Goal: Information Seeking & Learning: Learn about a topic

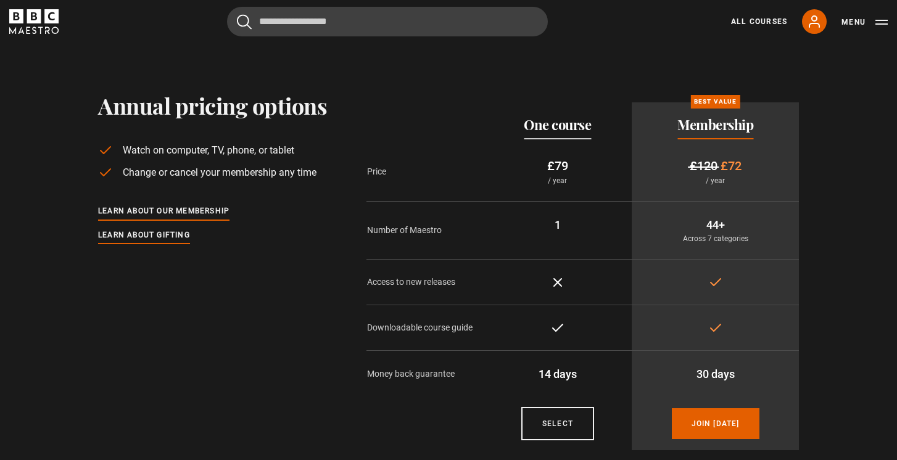
click at [768, 15] on div "All Courses My Account Search Menu" at bounding box center [802, 21] width 172 height 25
click at [768, 19] on link "All Courses" at bounding box center [759, 21] width 56 height 11
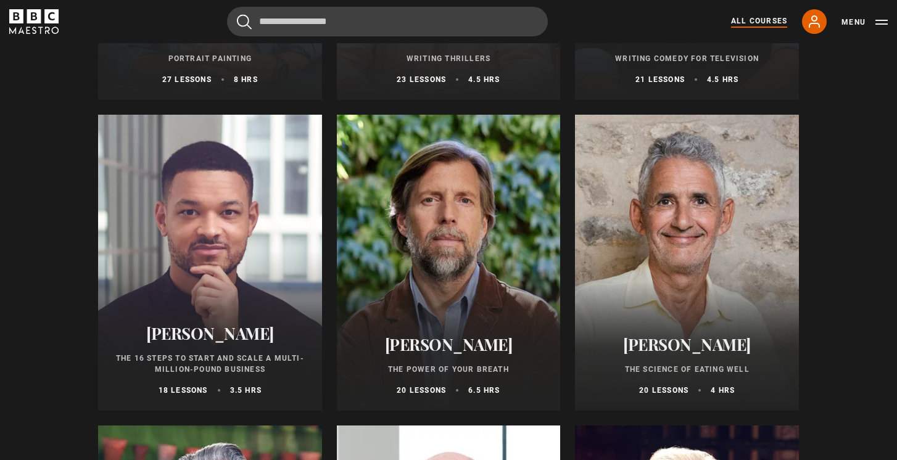
scroll to position [1325, 0]
click at [441, 274] on div at bounding box center [449, 262] width 224 height 296
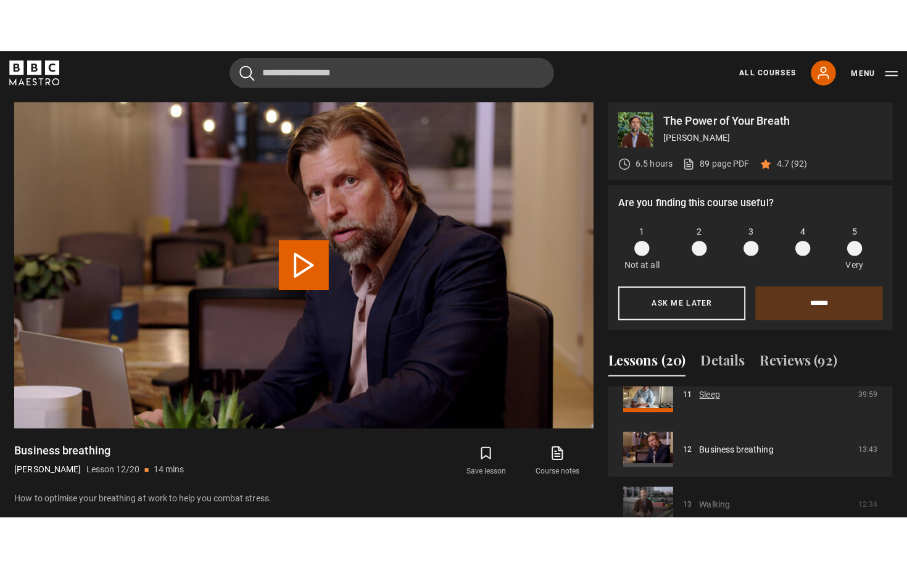
scroll to position [614, 0]
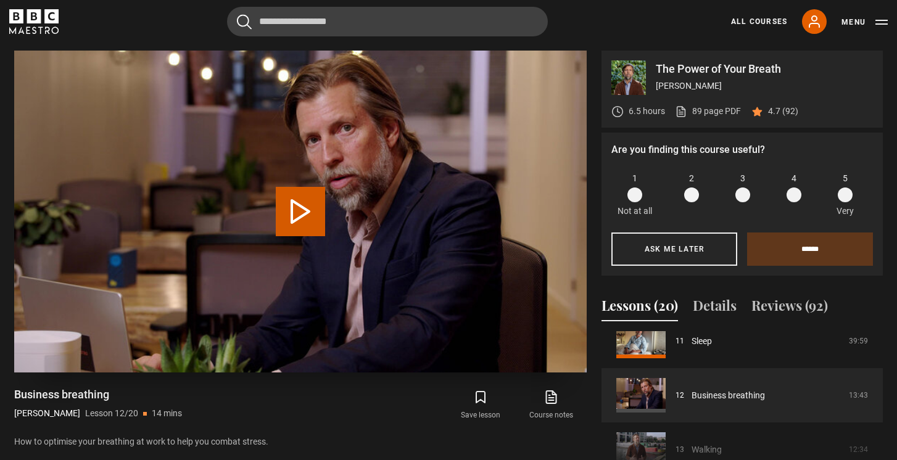
click at [302, 206] on button "Play Lesson Business breathing" at bounding box center [300, 211] width 49 height 49
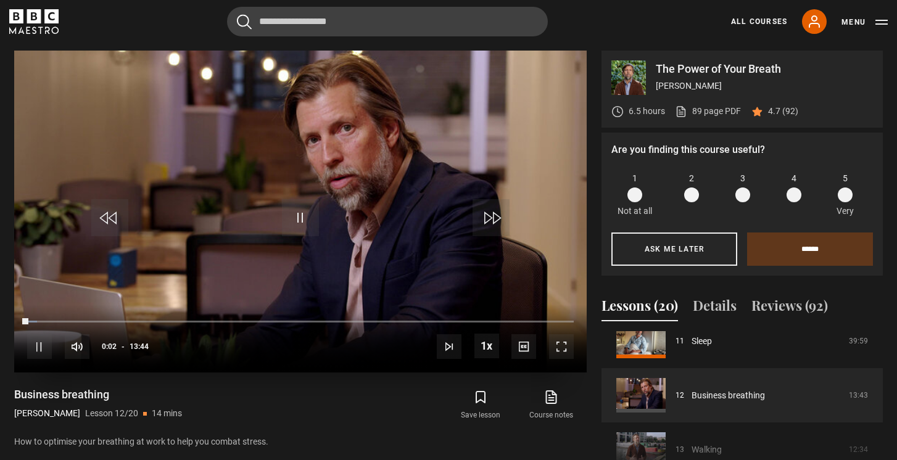
click at [569, 346] on span "Video Player" at bounding box center [561, 346] width 25 height 25
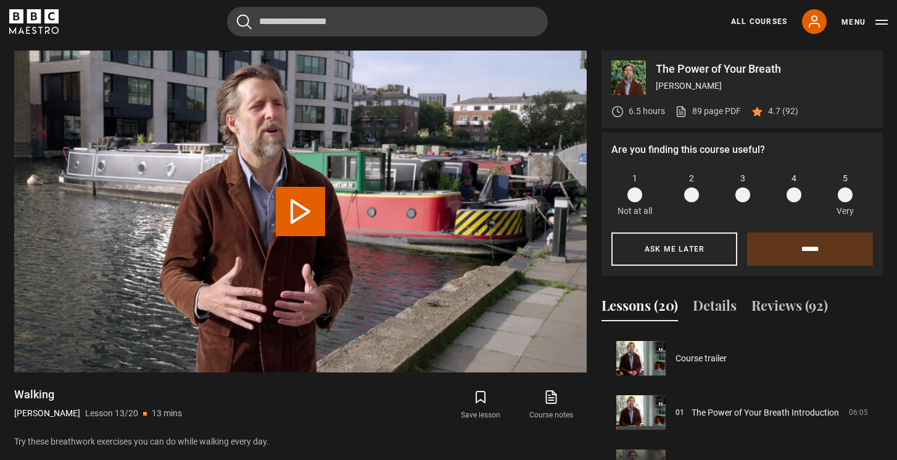
scroll to position [652, 0]
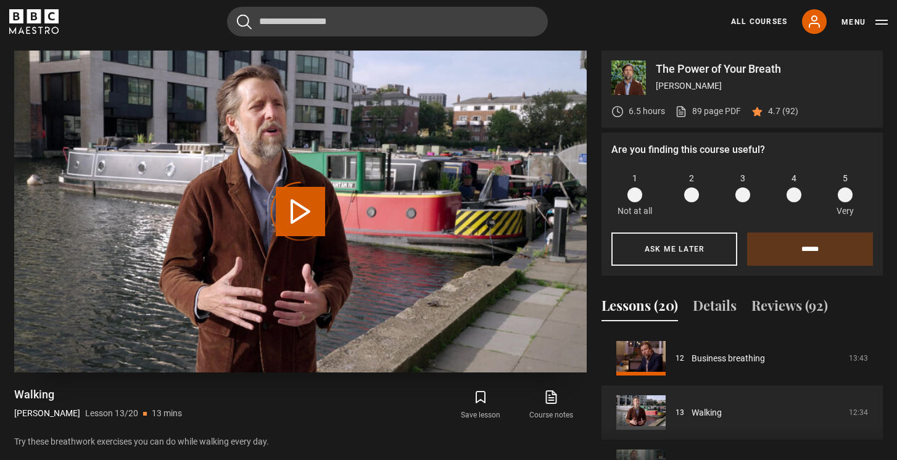
click at [297, 211] on div "Video Player is loading." at bounding box center [301, 212] width 62 height 62
click at [521, 316] on video "Video Player" at bounding box center [300, 212] width 573 height 322
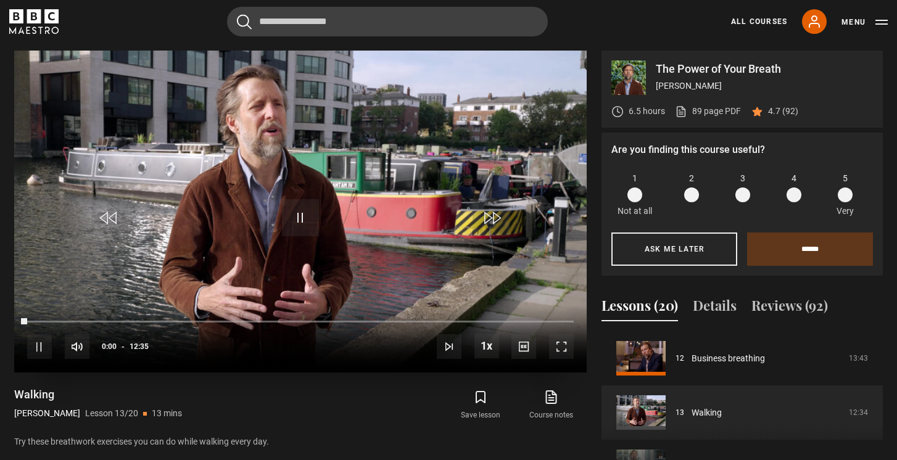
click at [561, 350] on span "Video Player" at bounding box center [561, 346] width 25 height 25
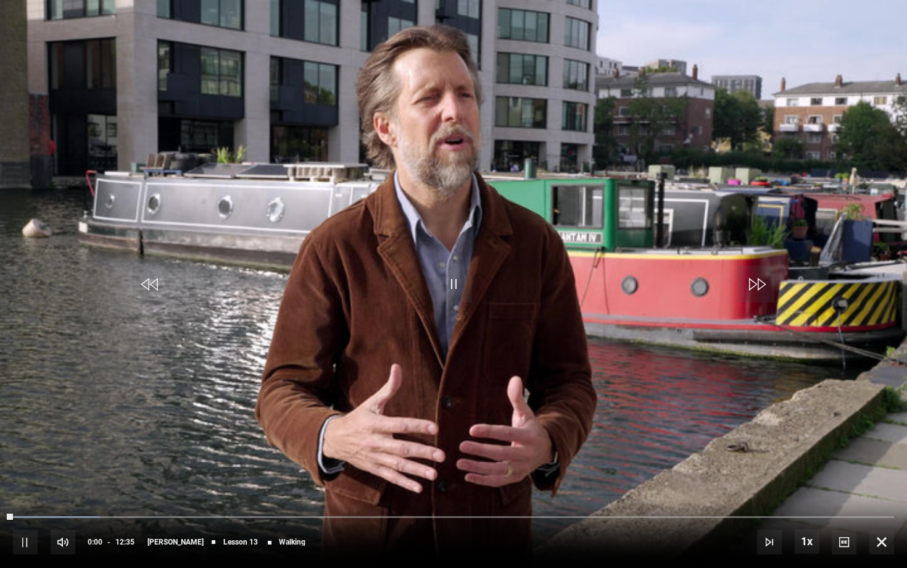
click at [28, 460] on span "Video Player" at bounding box center [25, 541] width 25 height 25
click at [453, 291] on div "Video Player is loading." at bounding box center [454, 284] width 62 height 62
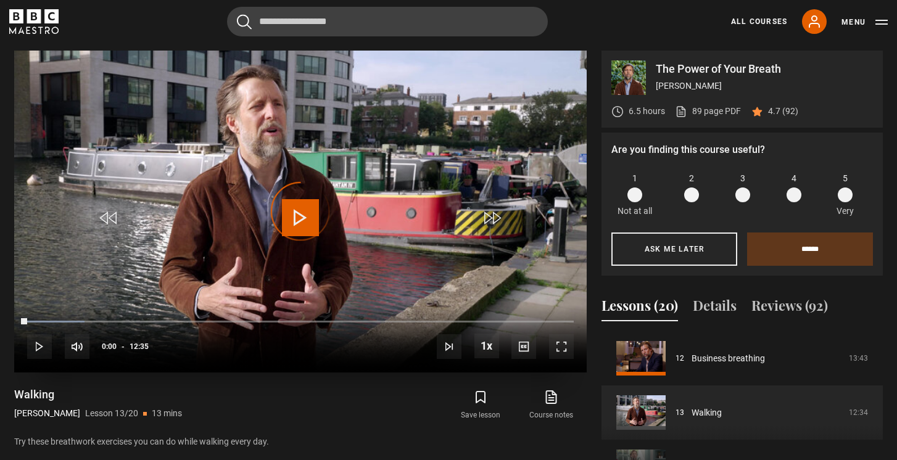
click at [299, 212] on div "Video Player is loading." at bounding box center [301, 212] width 62 height 62
click at [294, 227] on div "Video Player is loading." at bounding box center [301, 212] width 62 height 62
click at [290, 225] on div "Video Player is loading." at bounding box center [301, 212] width 62 height 62
click at [302, 218] on div "Video Player is loading." at bounding box center [301, 212] width 62 height 62
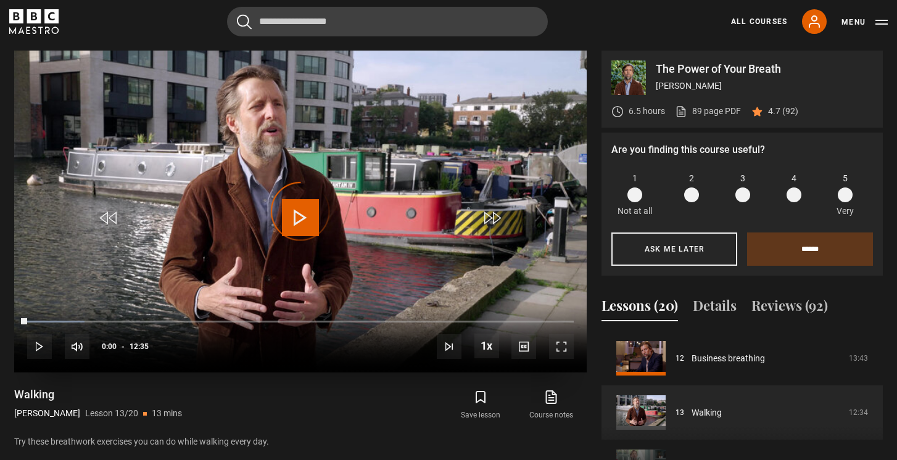
click at [561, 342] on span "Video Player" at bounding box center [561, 346] width 25 height 25
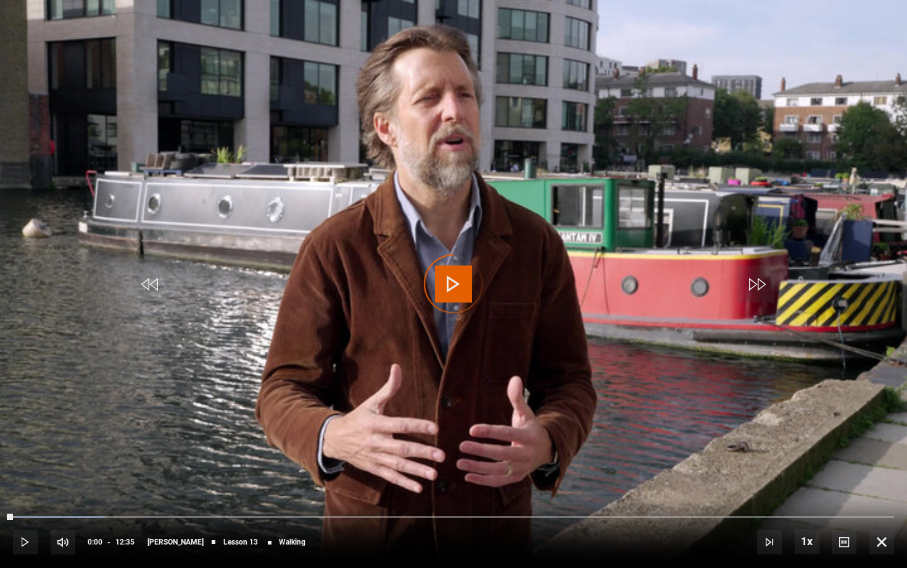
click at [460, 283] on div "Video Player is loading." at bounding box center [454, 284] width 62 height 62
click at [436, 289] on div "Video Player is loading." at bounding box center [454, 284] width 62 height 62
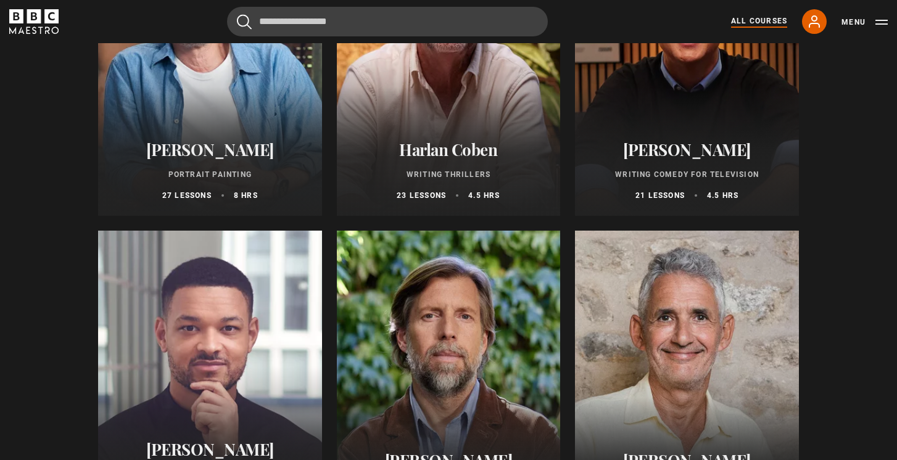
scroll to position [1209, 0]
click at [413, 321] on div at bounding box center [449, 378] width 224 height 296
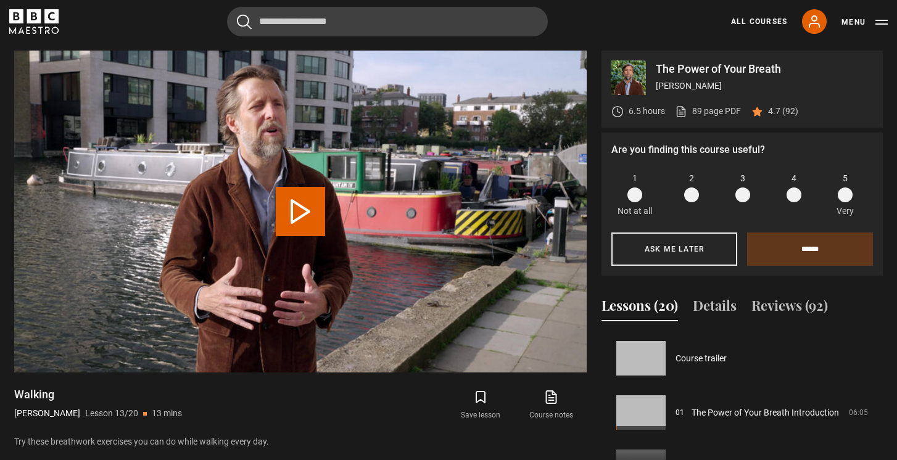
scroll to position [652, 0]
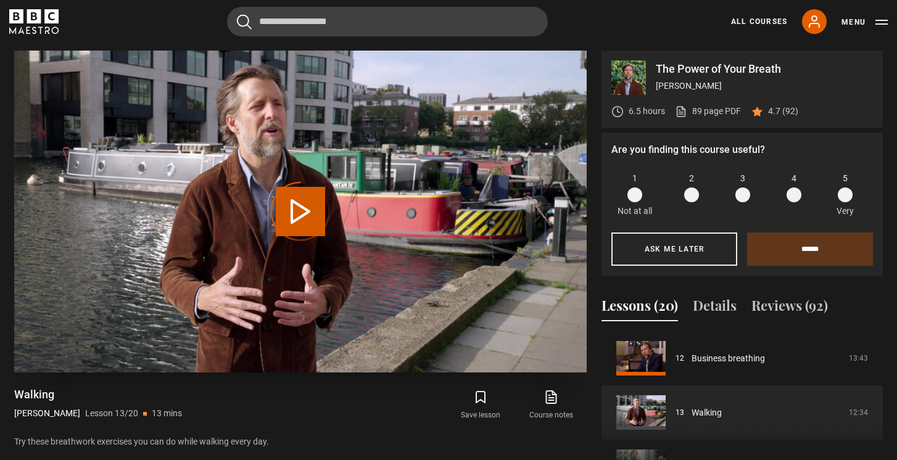
click at [299, 220] on div "Video Player is loading." at bounding box center [301, 212] width 62 height 62
click at [301, 207] on div "Video Player is loading." at bounding box center [301, 212] width 62 height 62
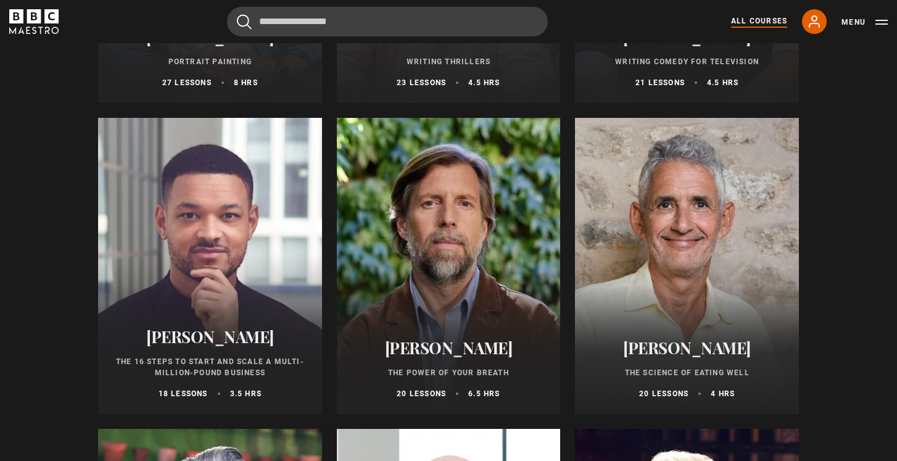
scroll to position [1329, 0]
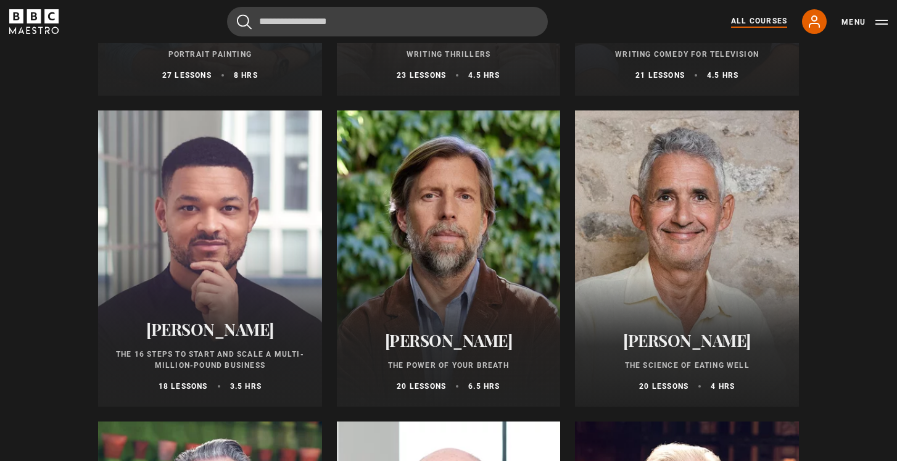
click at [432, 292] on div at bounding box center [449, 258] width 224 height 296
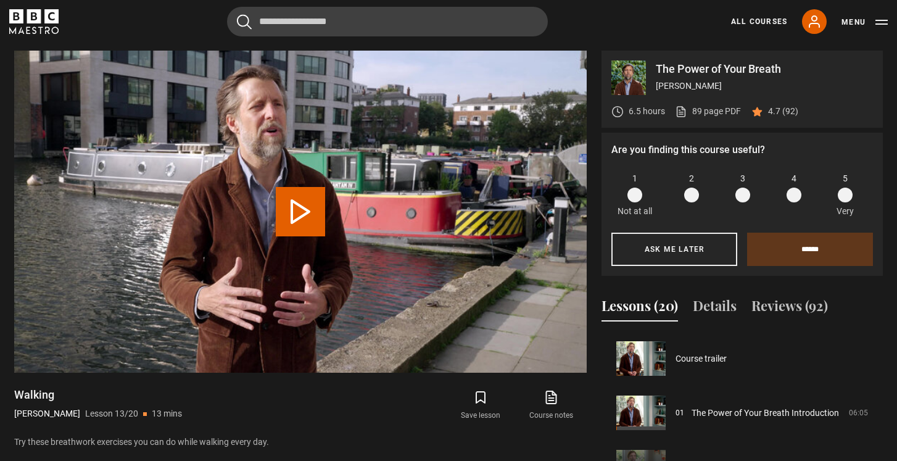
scroll to position [652, 0]
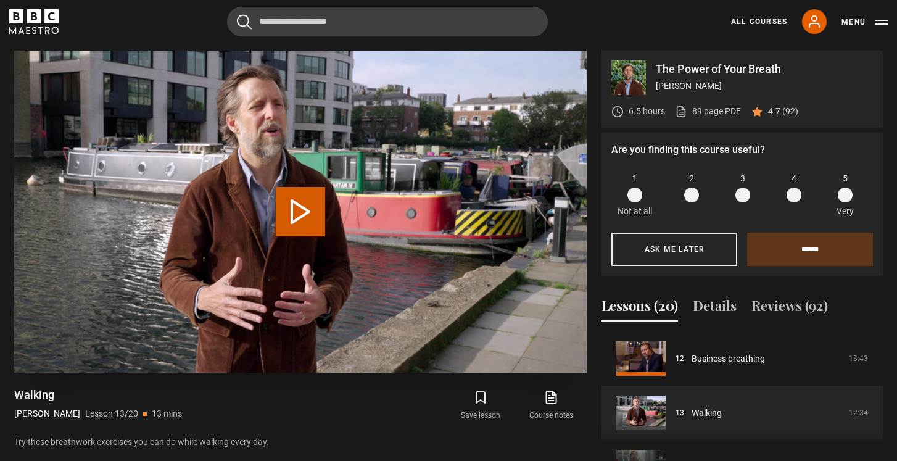
click at [296, 204] on button "Play Lesson Walking" at bounding box center [300, 211] width 49 height 49
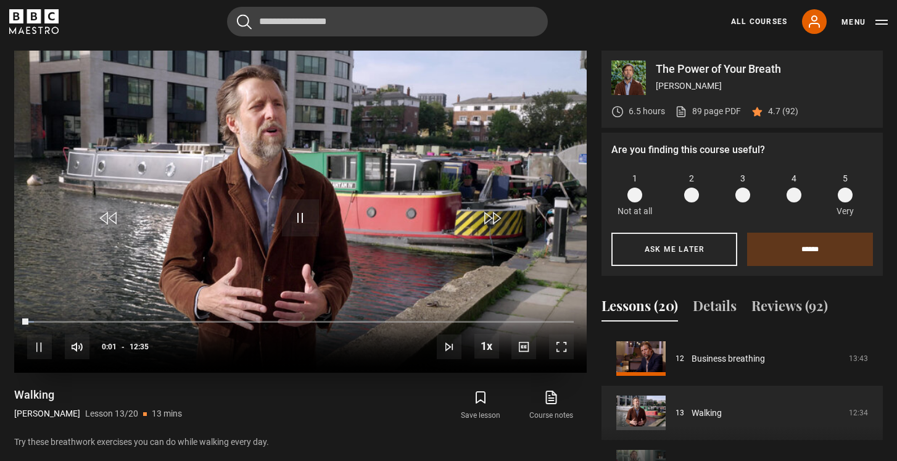
click at [565, 346] on span "Video Player" at bounding box center [561, 346] width 25 height 25
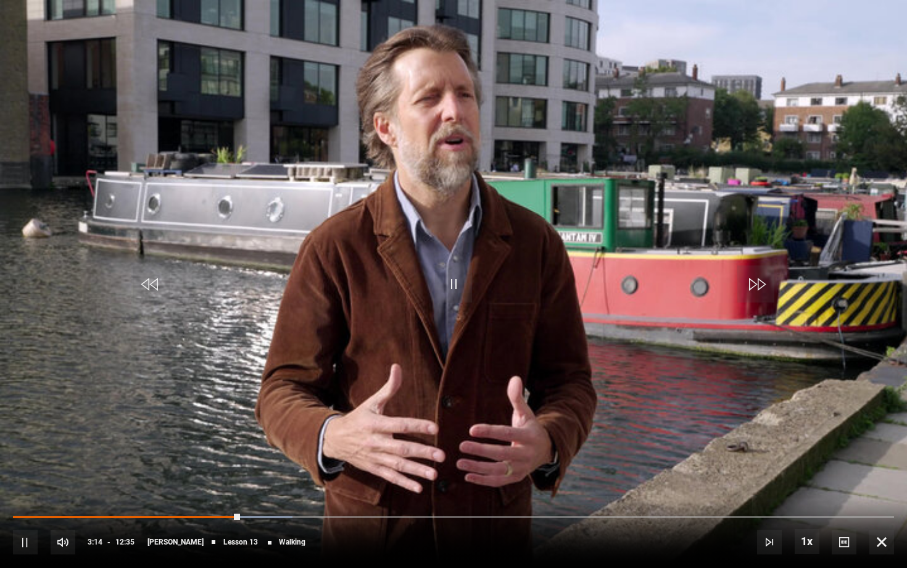
click at [27, 460] on span "Video Player" at bounding box center [25, 541] width 25 height 25
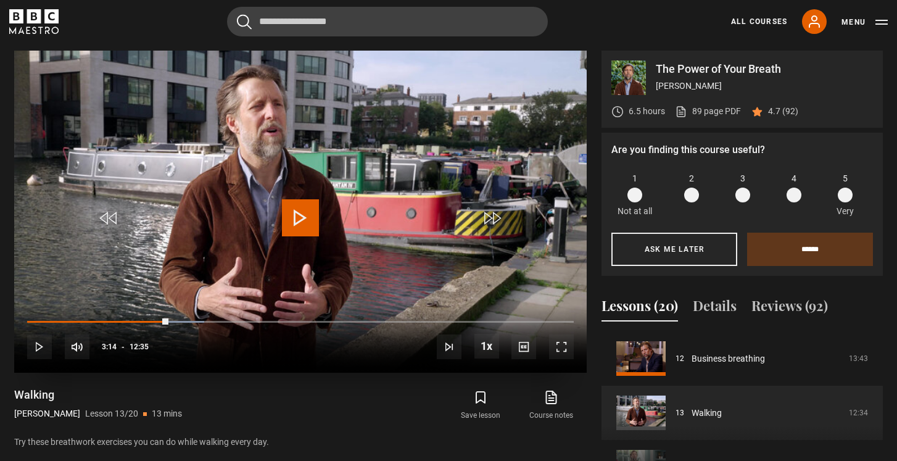
click at [295, 217] on span "Video Player" at bounding box center [300, 217] width 37 height 37
click at [568, 351] on span "Video Player" at bounding box center [561, 346] width 25 height 25
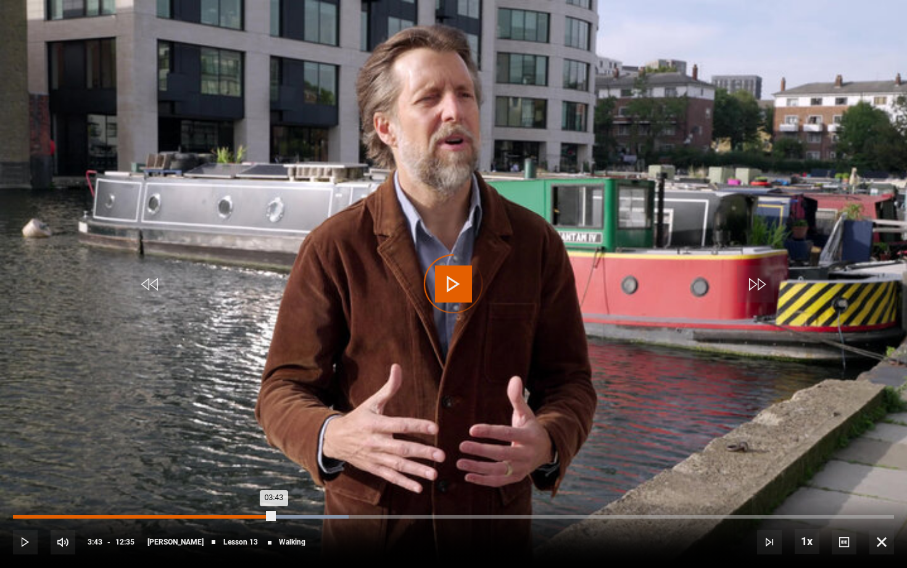
click at [274, 460] on div "Loaded : 38.11% 03:43 03:43" at bounding box center [453, 517] width 881 height 4
click at [260, 460] on div "03:31" at bounding box center [261, 517] width 2 height 4
click at [246, 460] on div "Loaded : 38.37% 03:19 03:36" at bounding box center [453, 517] width 881 height 4
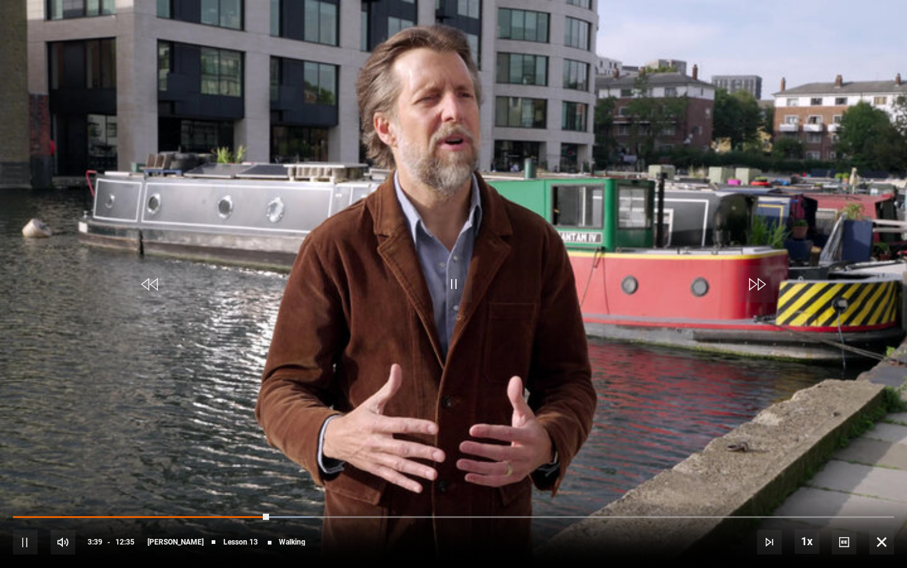
click at [23, 460] on span "Video Player" at bounding box center [25, 541] width 25 height 25
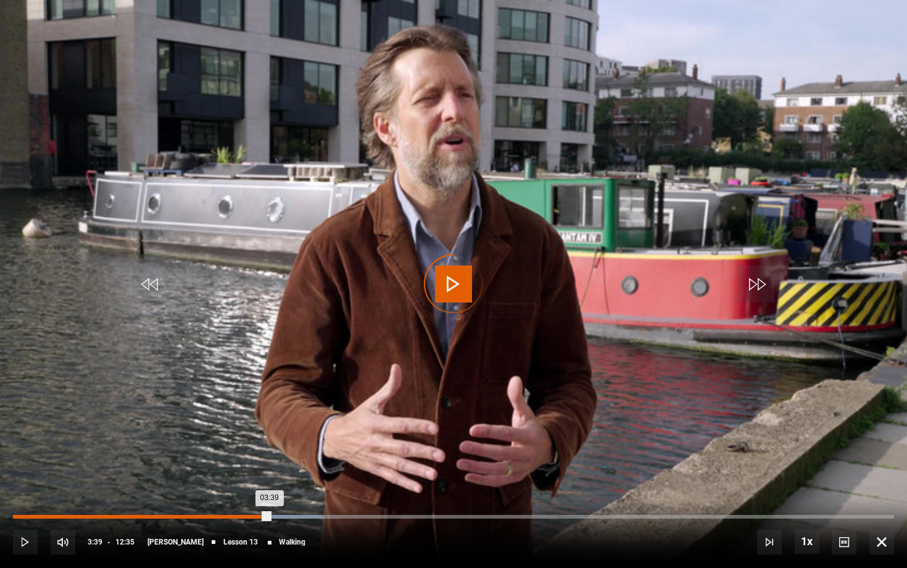
click at [252, 460] on div "Loaded : 35.09% 03:24 03:39" at bounding box center [453, 517] width 881 height 4
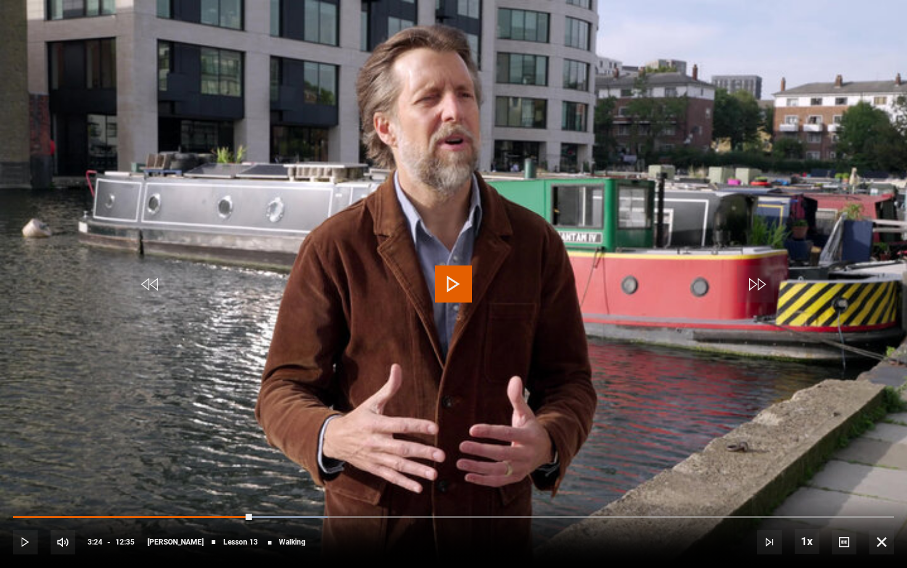
click at [21, 460] on span "Video Player" at bounding box center [25, 541] width 25 height 25
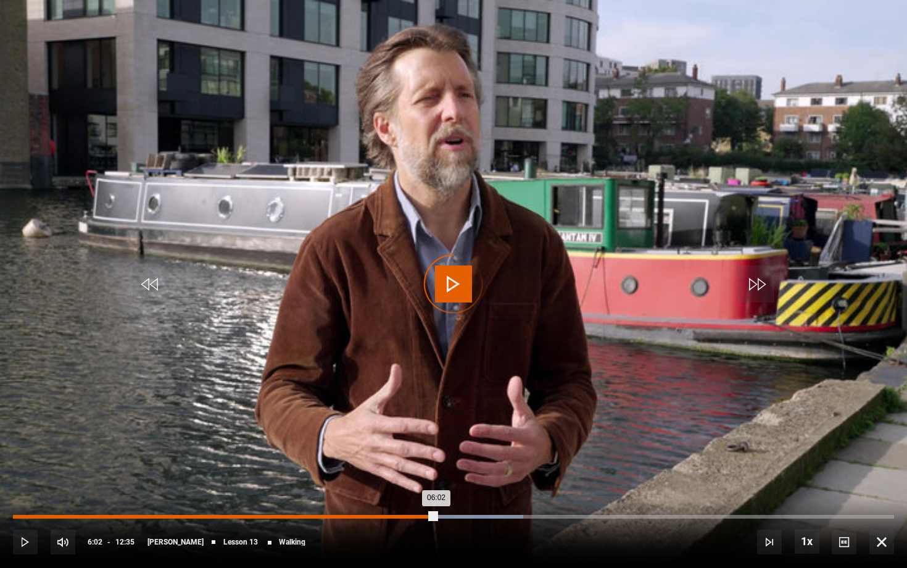
click at [436, 460] on div "Loaded : 57.89% 06:02 06:02" at bounding box center [453, 517] width 881 height 4
click at [422, 460] on div "Loaded : 58.22% 05:50 05:50" at bounding box center [453, 517] width 881 height 4
click at [425, 460] on div "Loaded : 56.40% 05:53 05:53" at bounding box center [453, 517] width 881 height 4
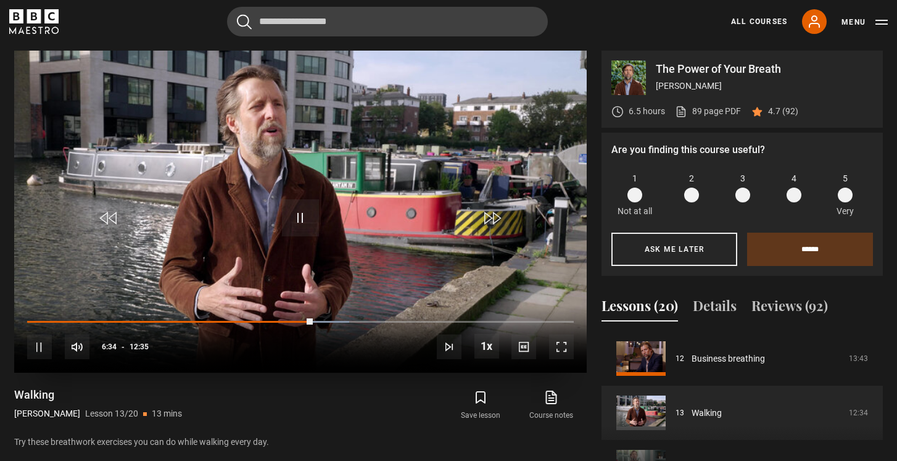
click at [299, 220] on span "Video Player" at bounding box center [300, 217] width 37 height 37
click at [299, 216] on span "Video Player" at bounding box center [300, 217] width 37 height 37
click at [569, 350] on span "Video Player" at bounding box center [561, 346] width 25 height 25
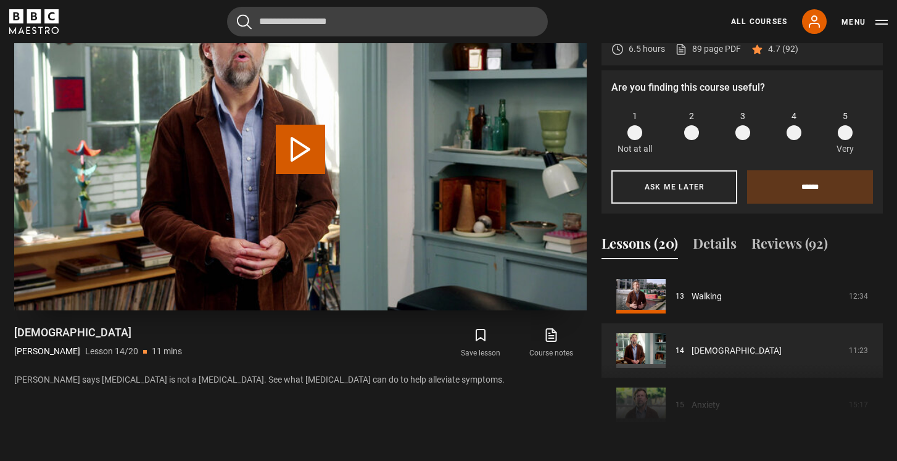
scroll to position [555, 0]
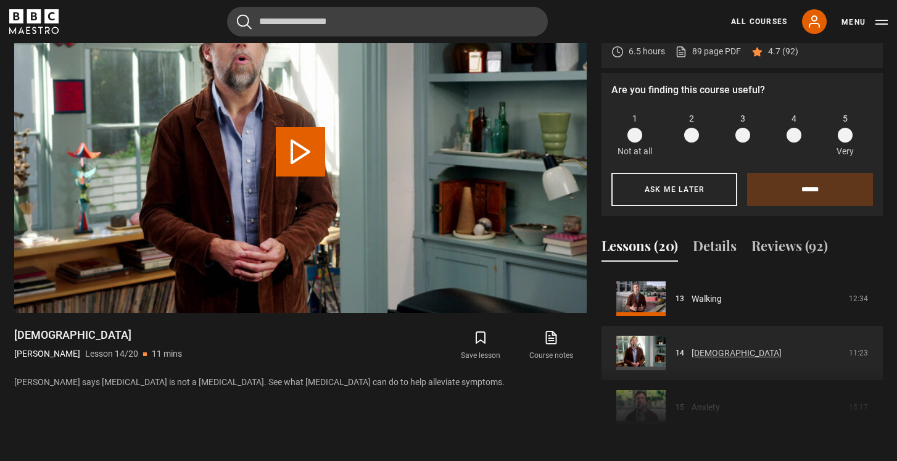
click at [692, 351] on link "[DEMOGRAPHIC_DATA]" at bounding box center [737, 353] width 90 height 13
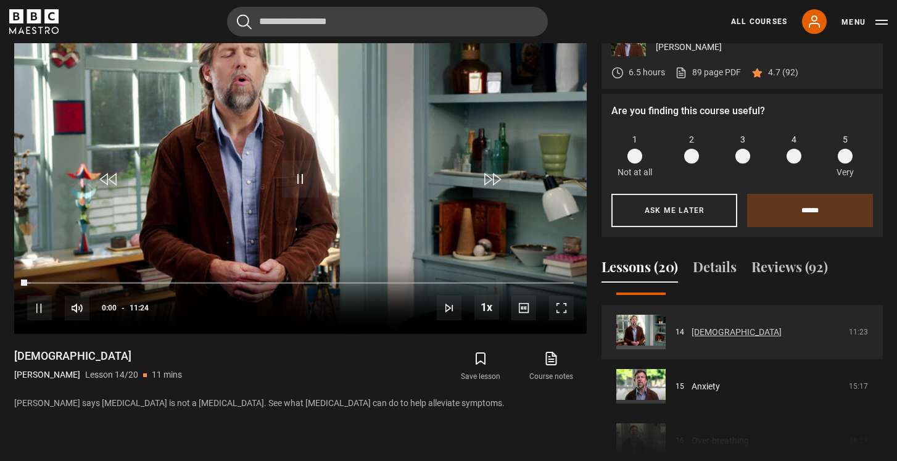
scroll to position [755, 0]
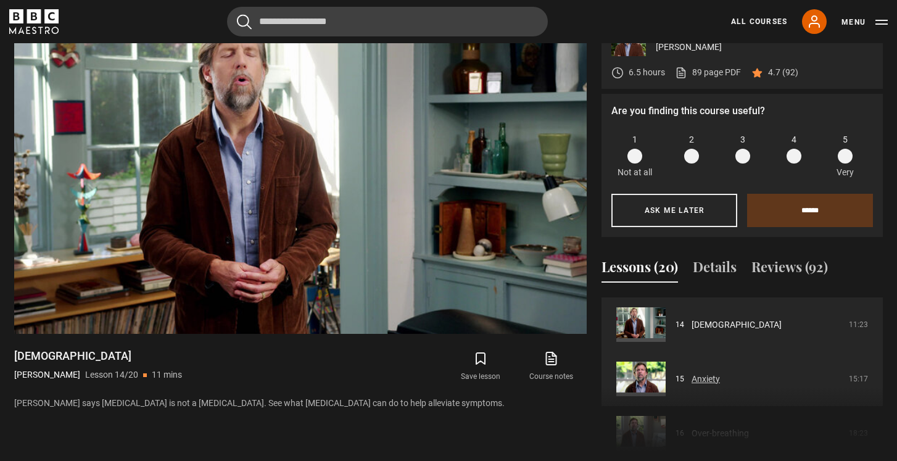
click at [692, 373] on link "Anxiety" at bounding box center [706, 379] width 28 height 13
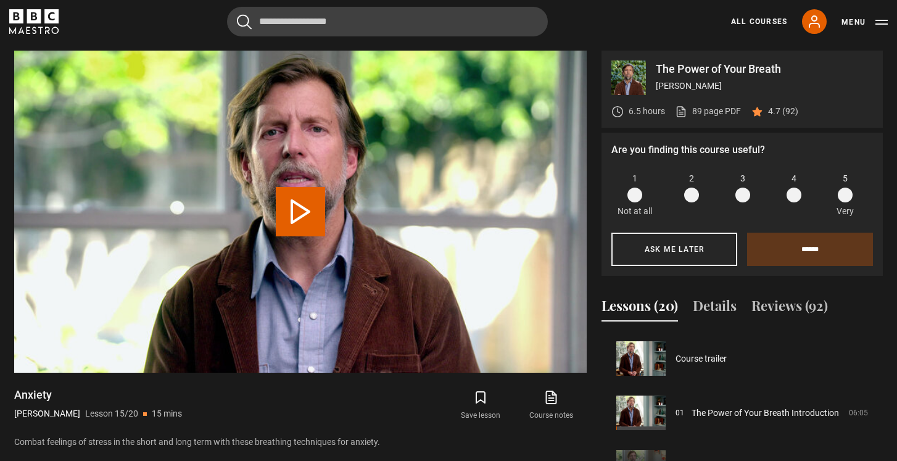
scroll to position [760, 0]
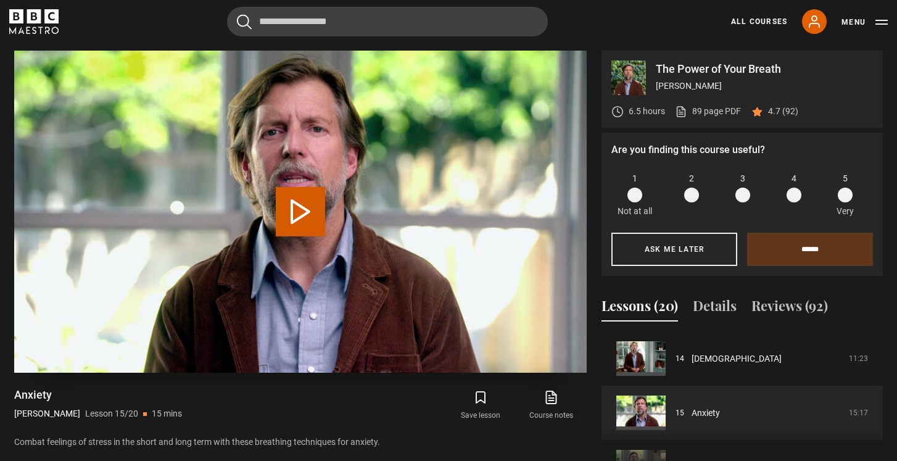
click at [300, 209] on button "Play Lesson Anxiety" at bounding box center [300, 211] width 49 height 49
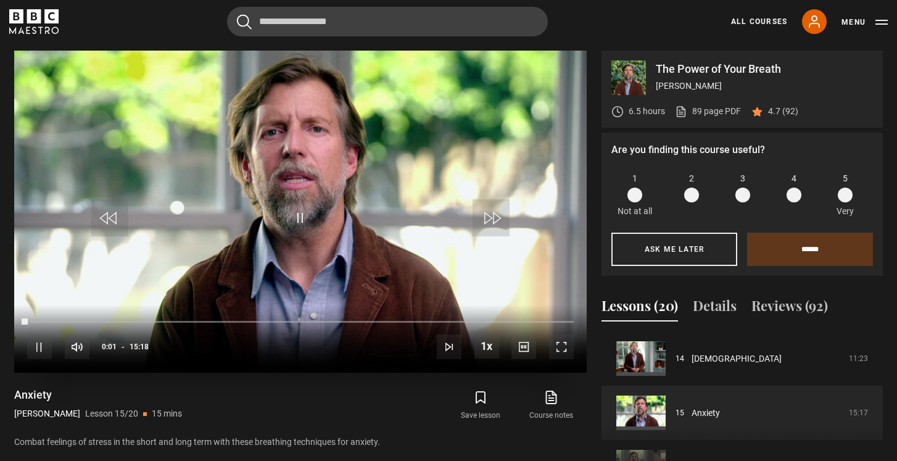
click at [569, 349] on span "Video Player" at bounding box center [561, 346] width 25 height 25
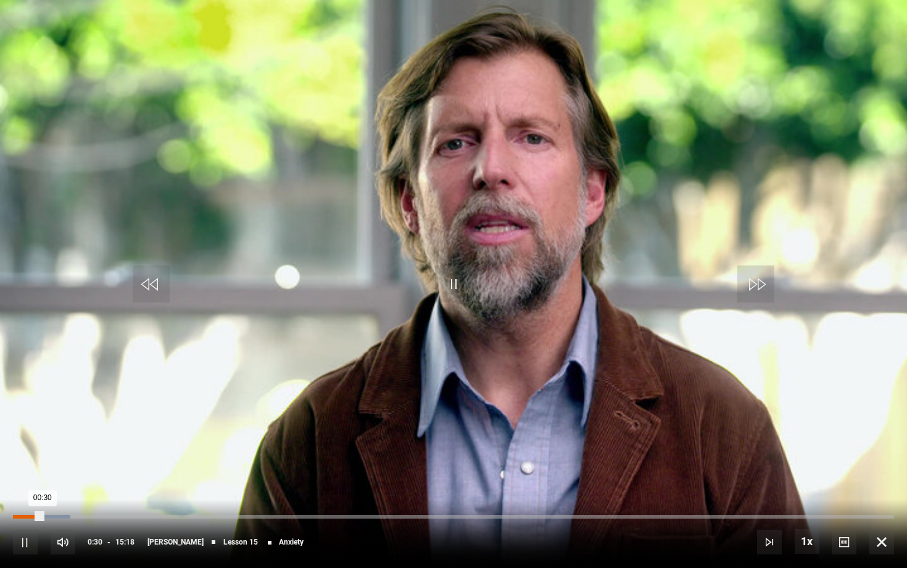
click at [18, 460] on div "00:05" at bounding box center [19, 517] width 2 height 4
click at [134, 460] on div "02:06" at bounding box center [135, 517] width 2 height 4
click at [125, 460] on div "Loaded : 21.22% 01:55 02:09" at bounding box center [453, 517] width 881 height 4
click at [23, 460] on span "Video Player" at bounding box center [25, 541] width 25 height 25
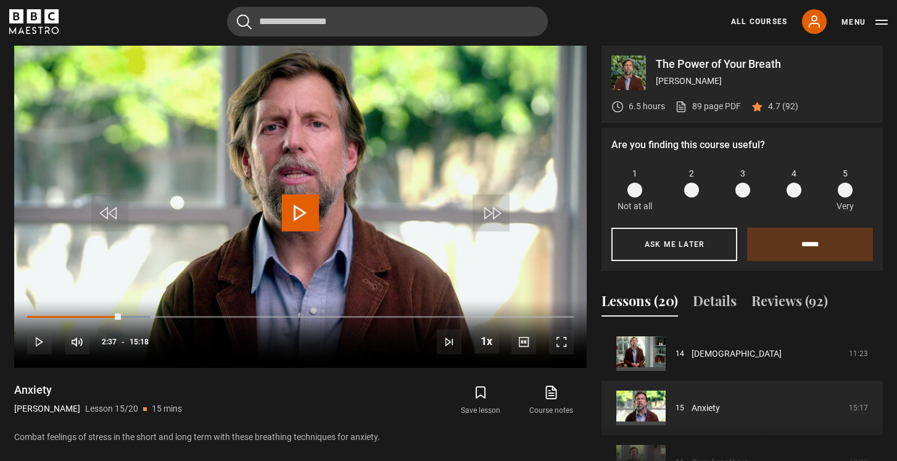
scroll to position [497, 0]
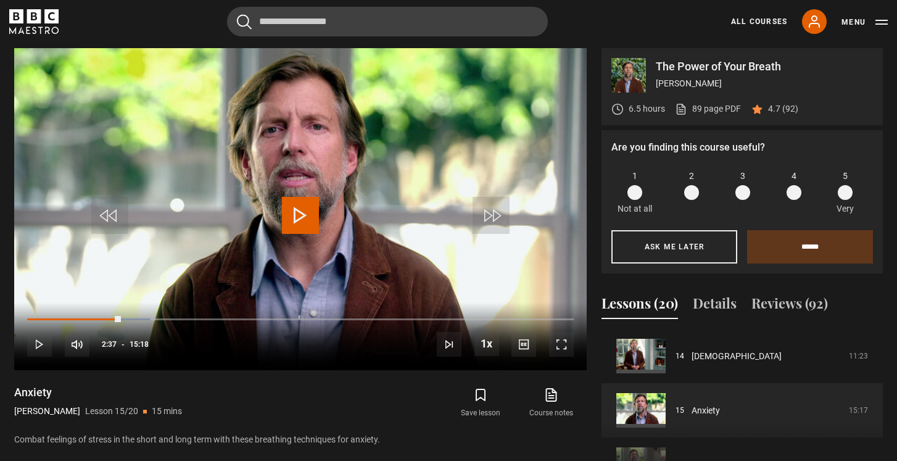
click at [660, 299] on button "Lessons (20)" at bounding box center [640, 306] width 77 height 26
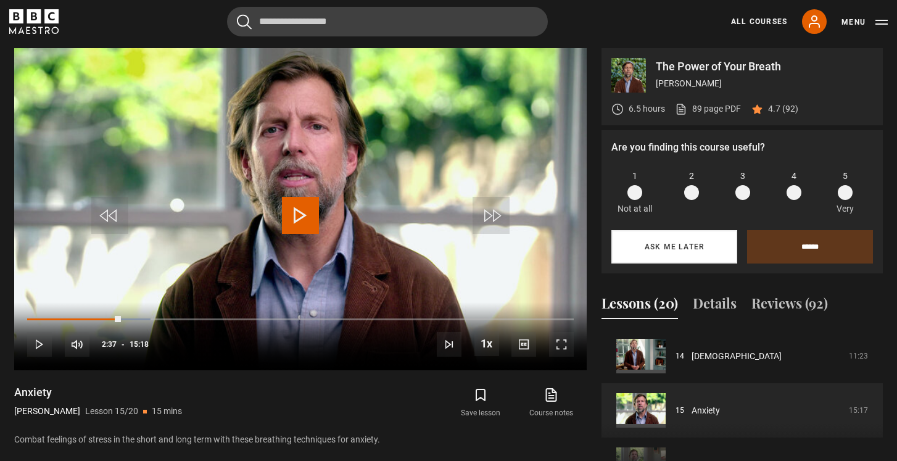
click at [671, 246] on button "Ask me later" at bounding box center [674, 246] width 126 height 33
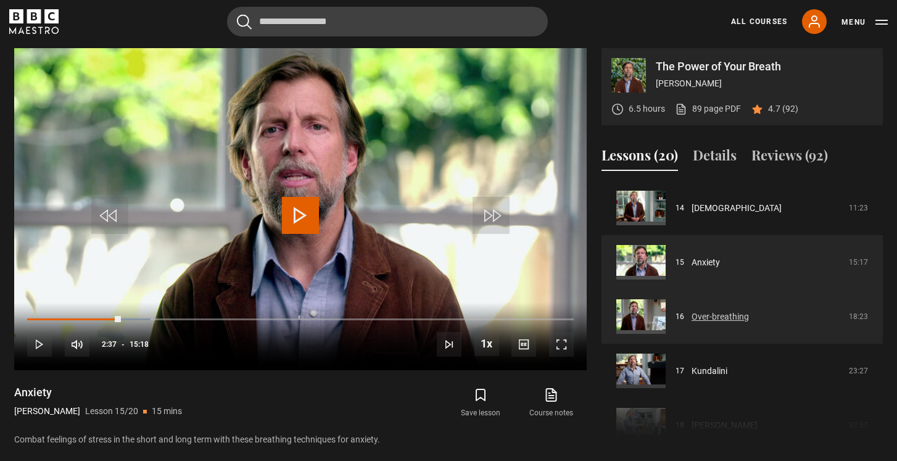
scroll to position [763, 0]
